Goal: Find specific page/section: Find specific page/section

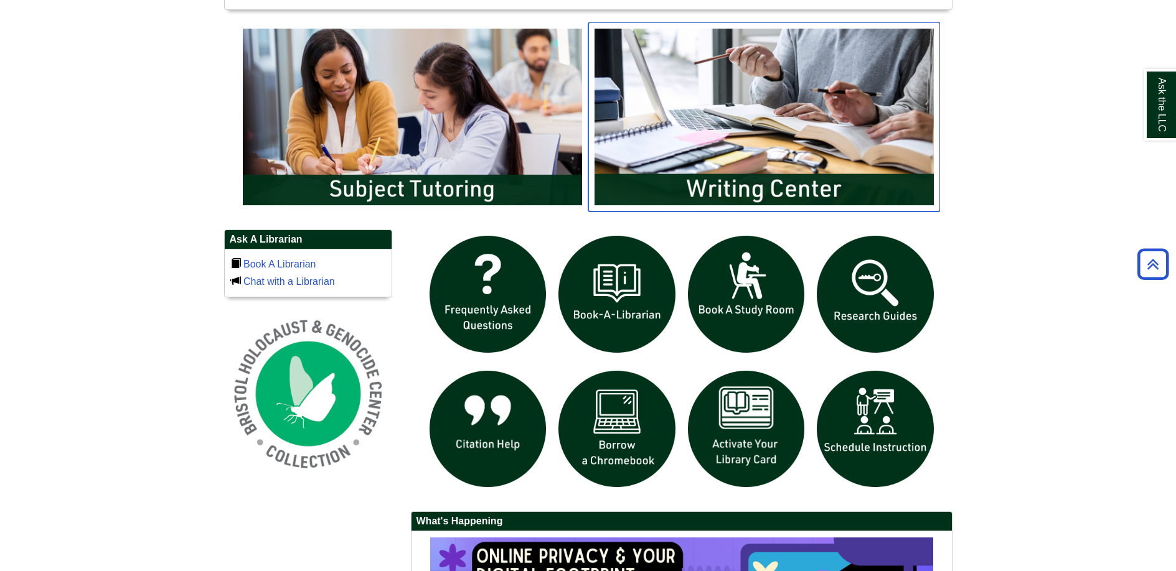
click at [768, 161] on img "slideshow" at bounding box center [764, 116] width 352 height 189
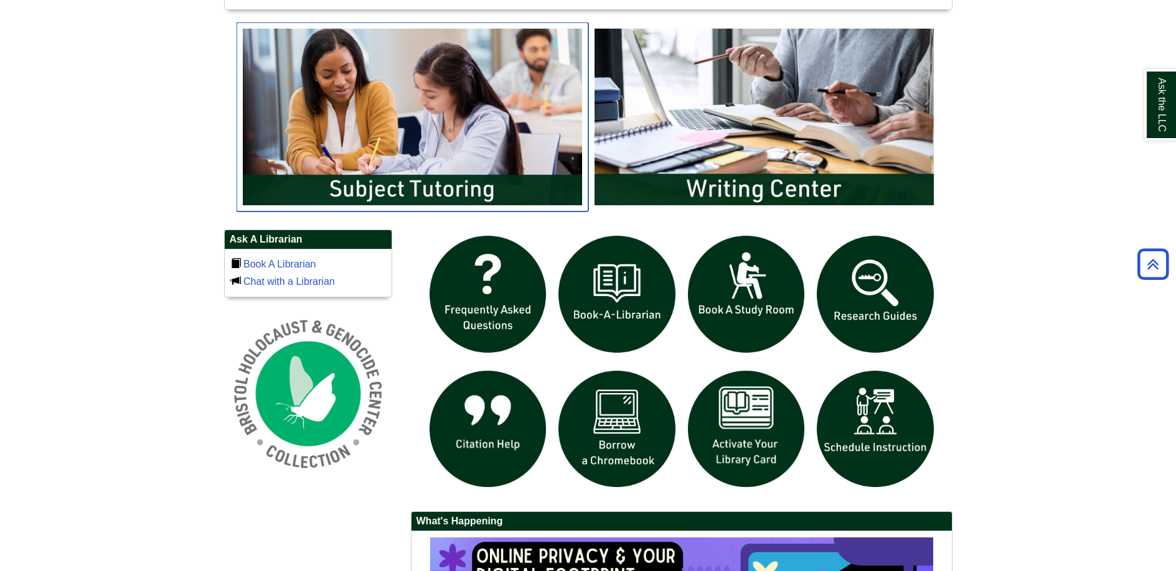
click at [382, 65] on img "slideshow" at bounding box center [413, 116] width 352 height 189
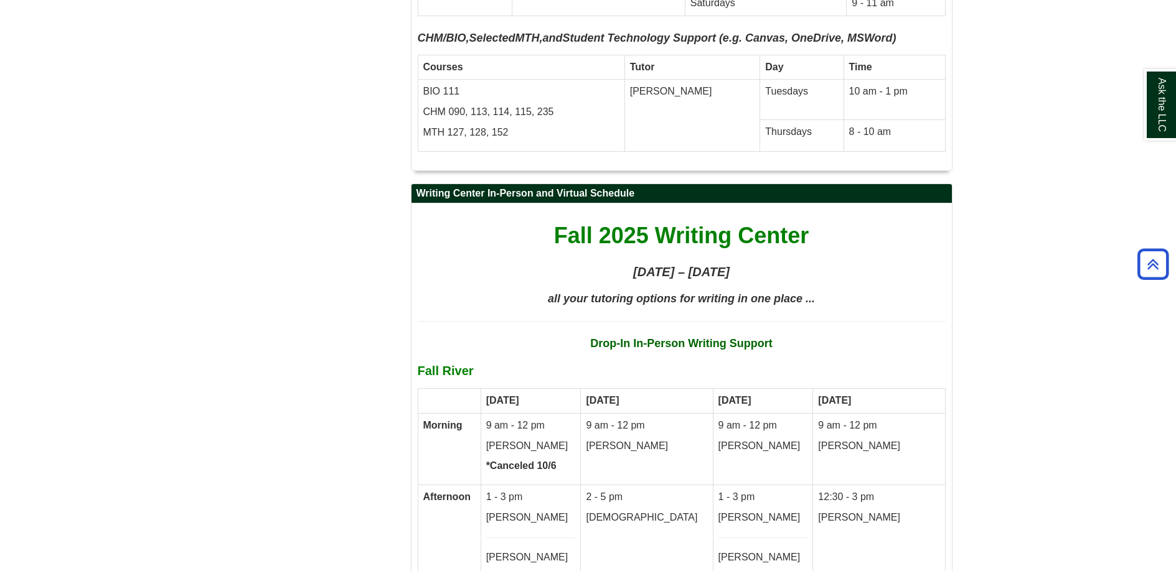
scroll to position [6110, 0]
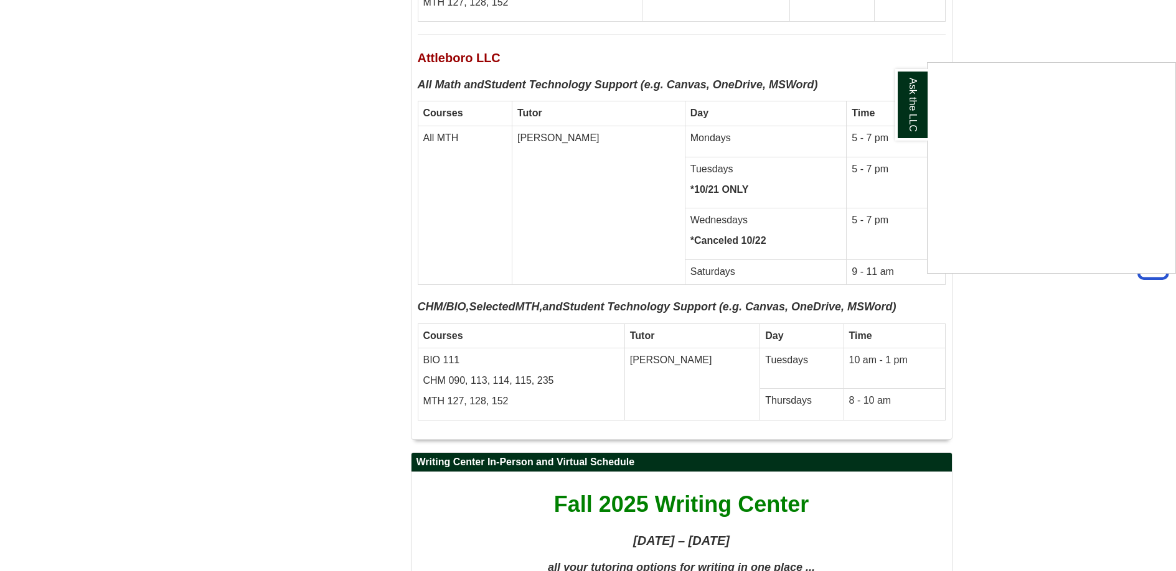
drag, startPoint x: 1131, startPoint y: 403, endPoint x: 1089, endPoint y: 386, distance: 45.8
click at [1131, 405] on div "Ask the LLC" at bounding box center [588, 285] width 1176 height 571
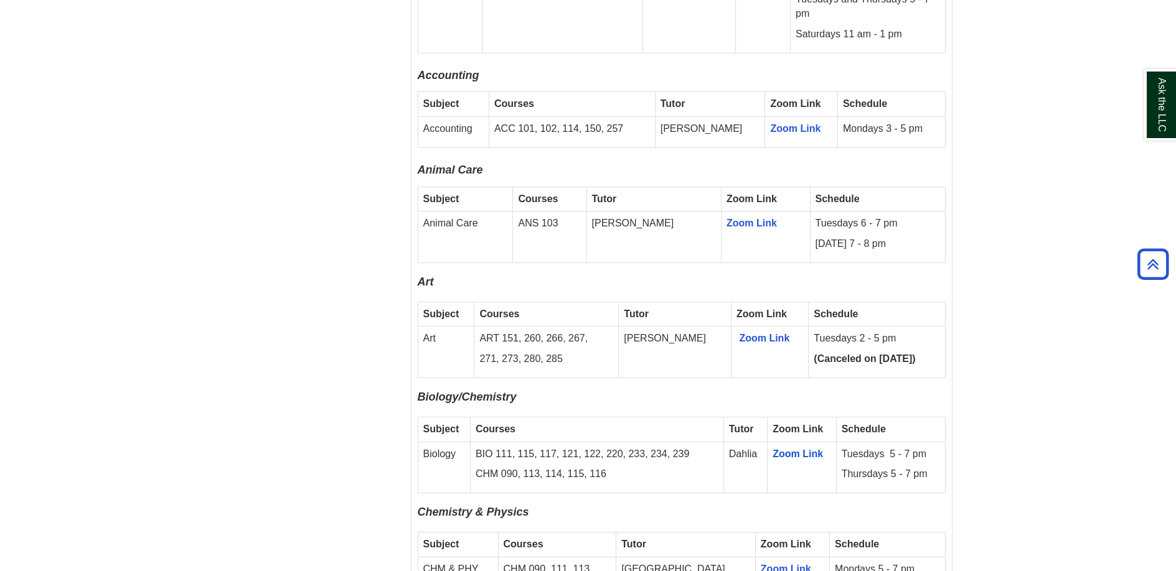
scroll to position [1067, 0]
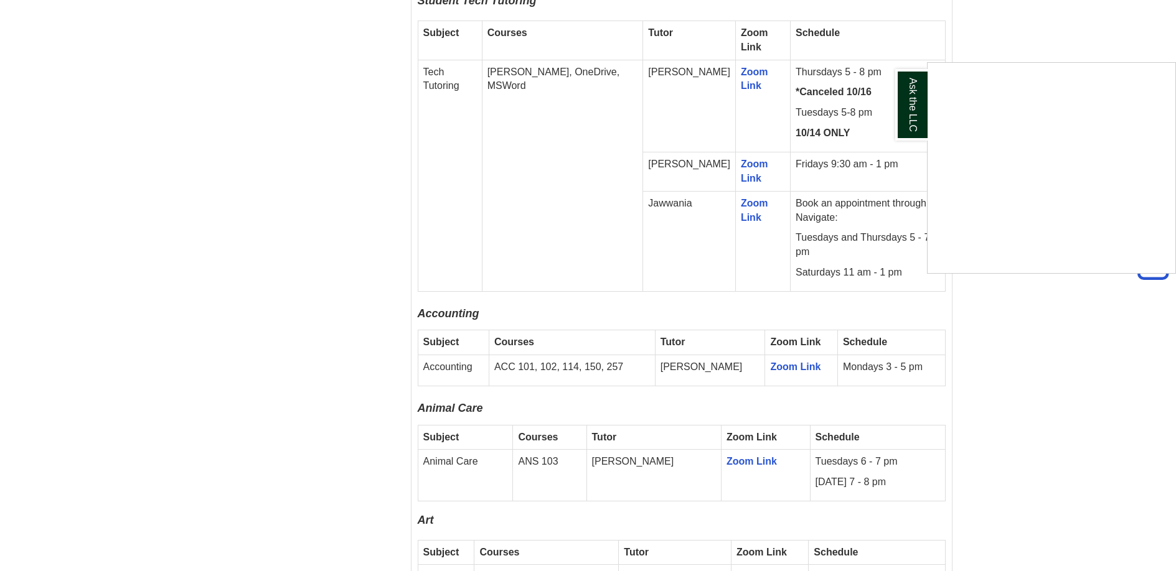
scroll to position [872, 0]
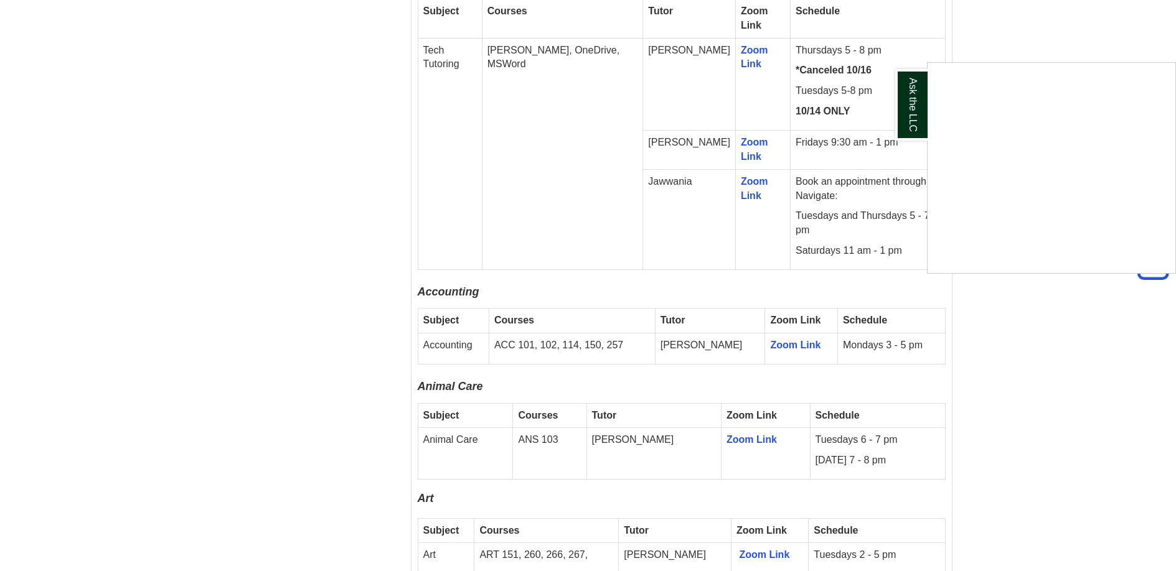
click at [238, 126] on div "Ask the LLC" at bounding box center [588, 285] width 1176 height 571
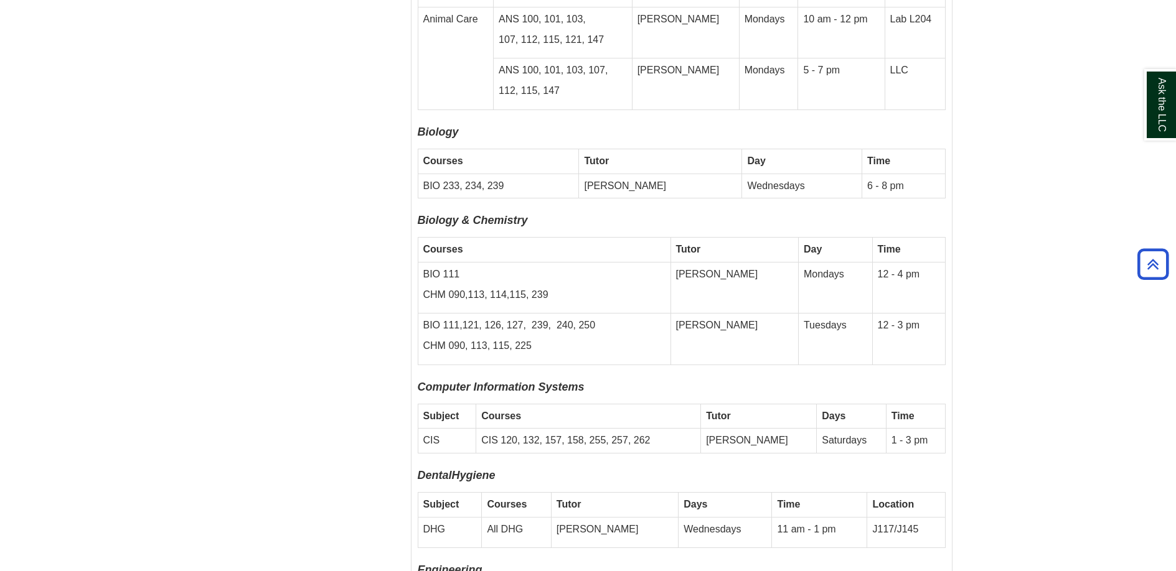
scroll to position [3735, 0]
